Goal: Find specific page/section: Find specific page/section

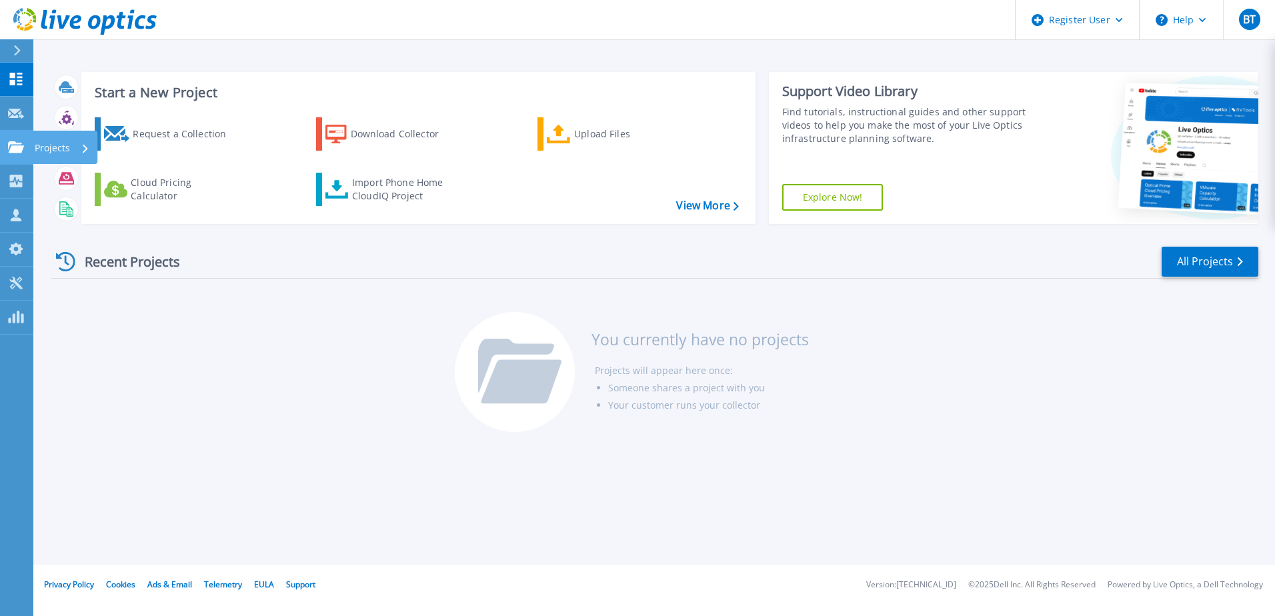
click at [15, 141] on icon at bounding box center [16, 146] width 16 height 11
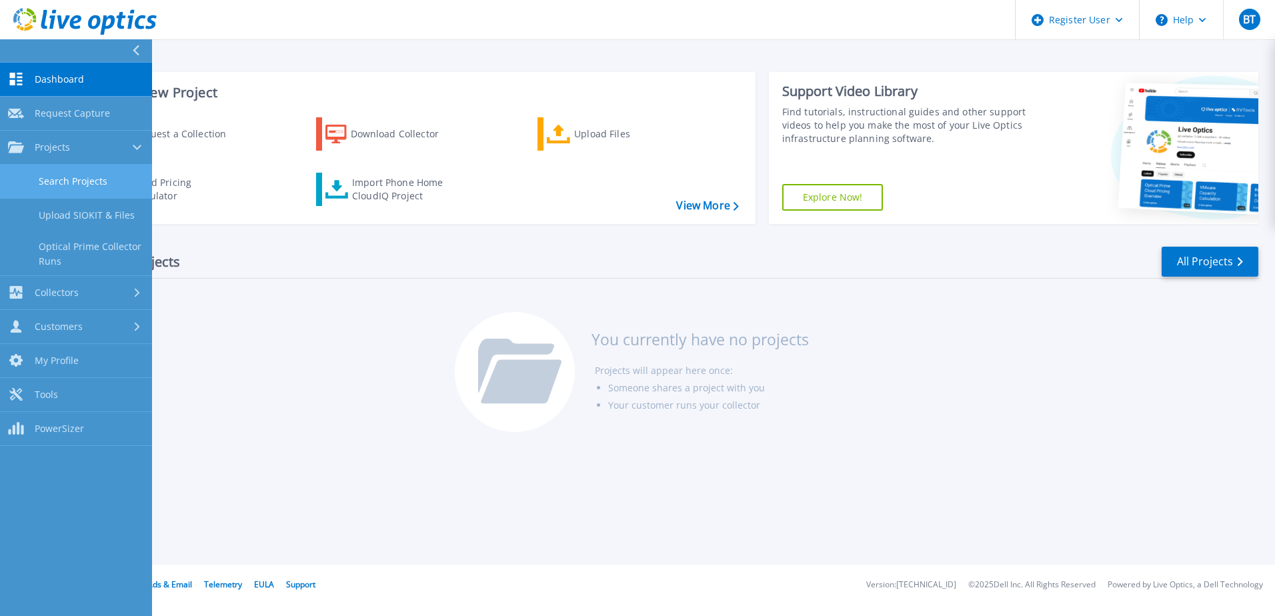
click at [82, 177] on link "Search Projects" at bounding box center [76, 182] width 152 height 34
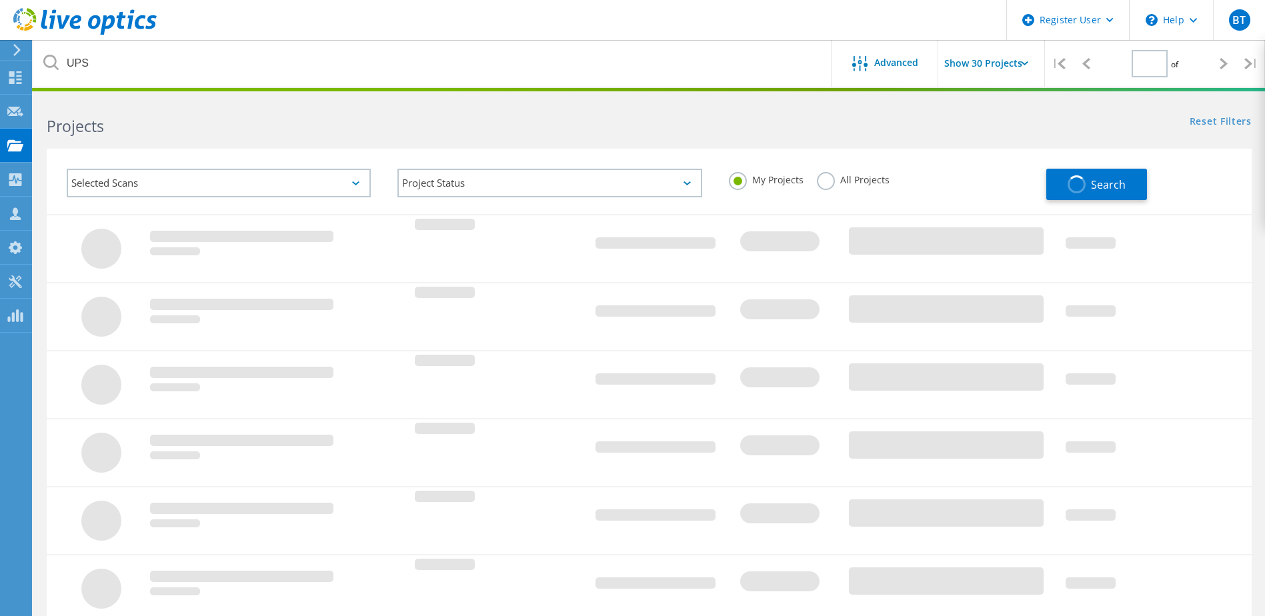
type input "1"
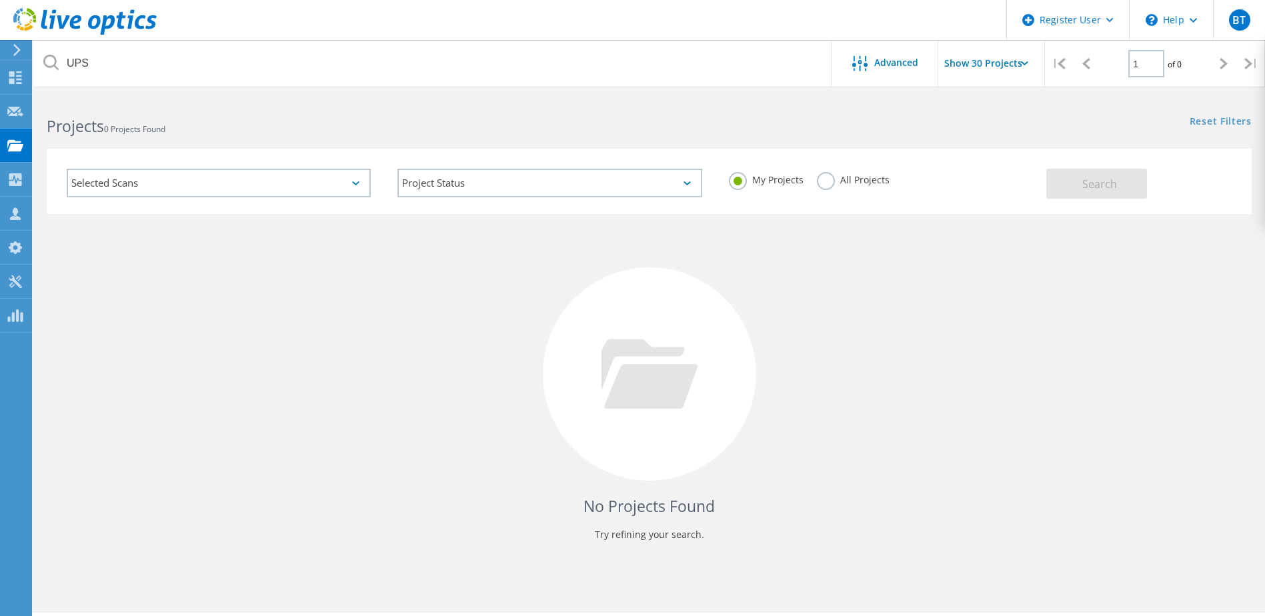
click at [155, 182] on div "Selected Scans" at bounding box center [219, 183] width 304 height 29
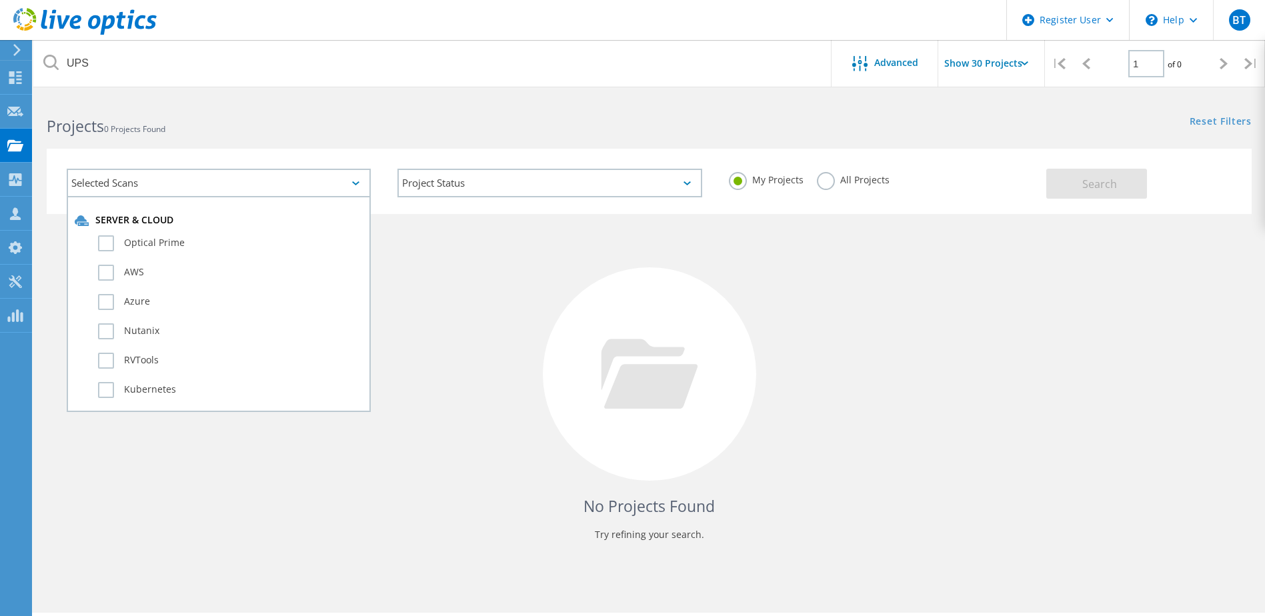
click at [459, 104] on div "Projects 0 Projects Found" at bounding box center [340, 114] width 615 height 35
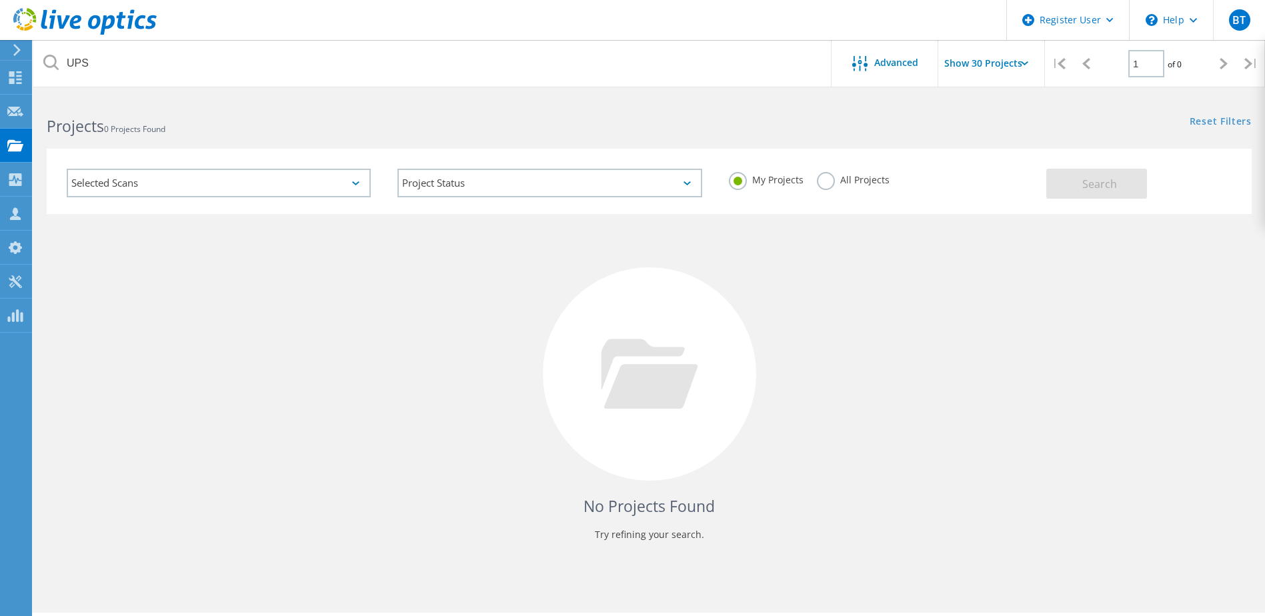
click at [837, 182] on label "All Projects" at bounding box center [853, 178] width 73 height 13
click at [0, 0] on input "All Projects" at bounding box center [0, 0] width 0 height 0
click at [1115, 183] on span "Search" at bounding box center [1099, 184] width 35 height 15
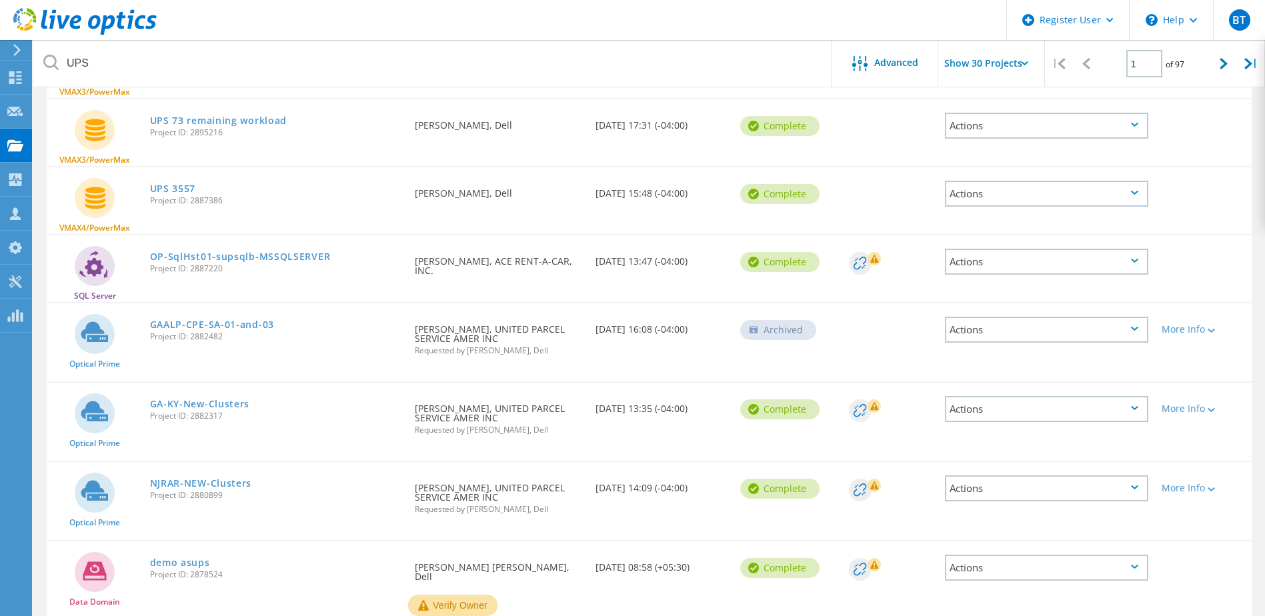
scroll to position [1533, 0]
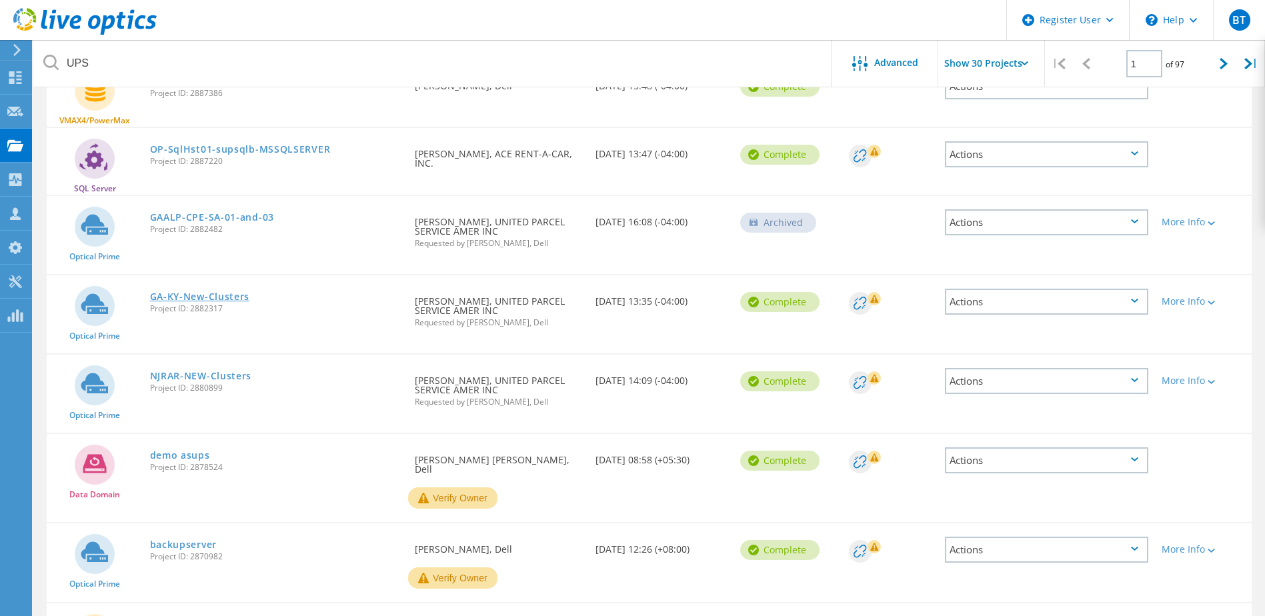
click at [201, 292] on link "GA-KY-New-Clusters" at bounding box center [200, 296] width 100 height 9
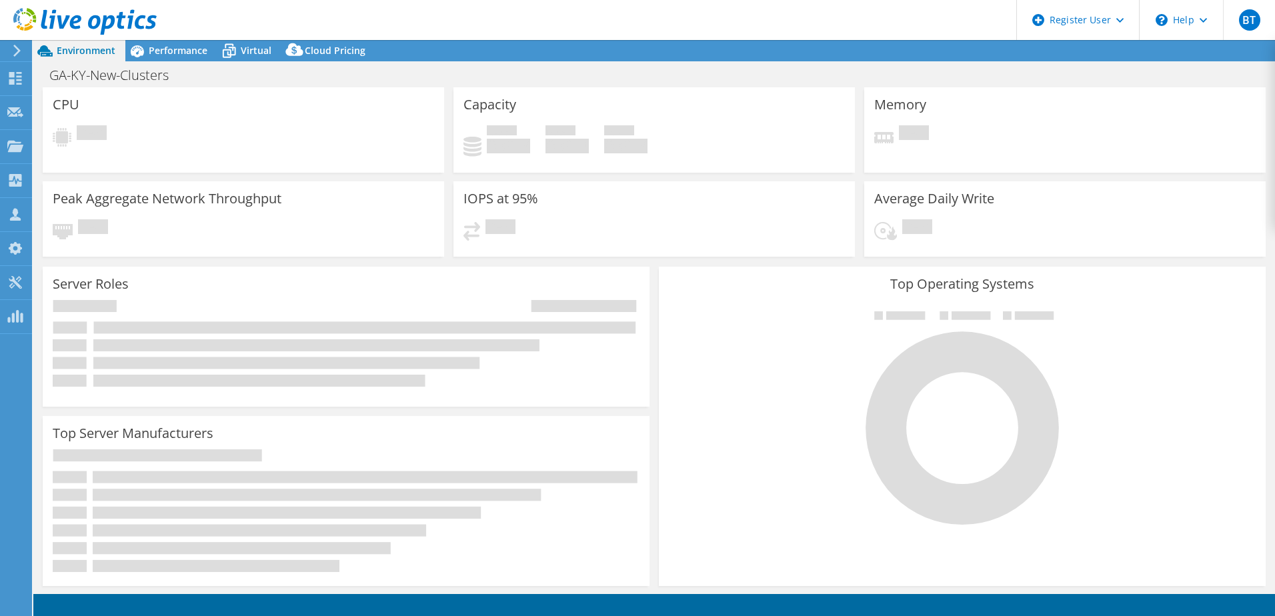
select select "USD"
